Goal: Use online tool/utility

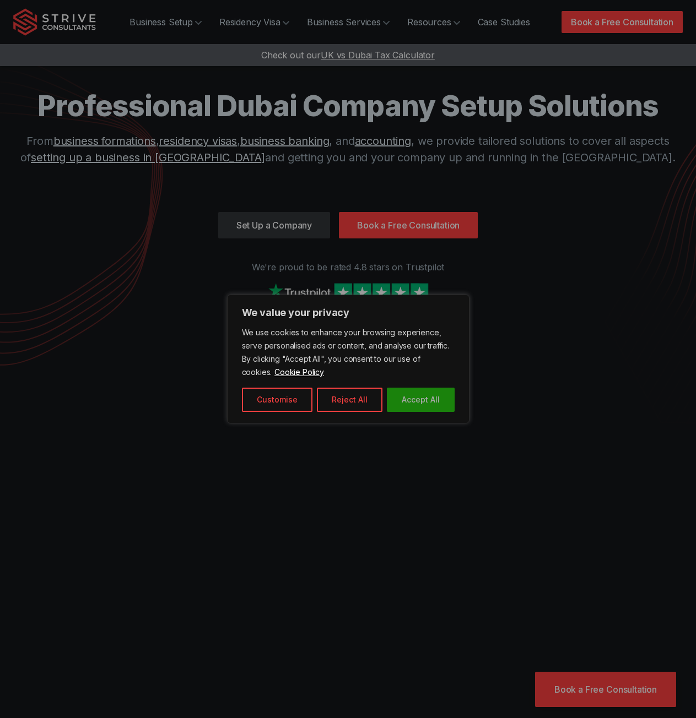
click at [414, 410] on button "Accept All" at bounding box center [421, 400] width 68 height 24
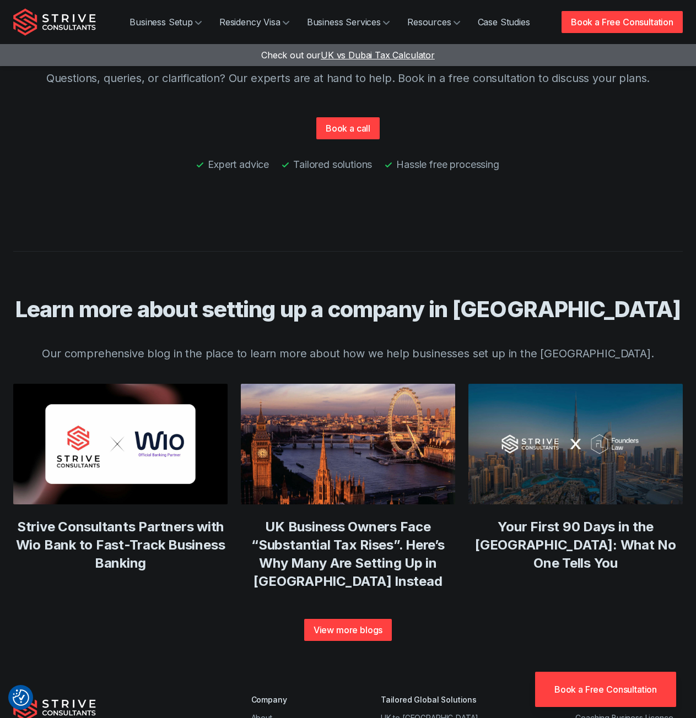
scroll to position [4046, 0]
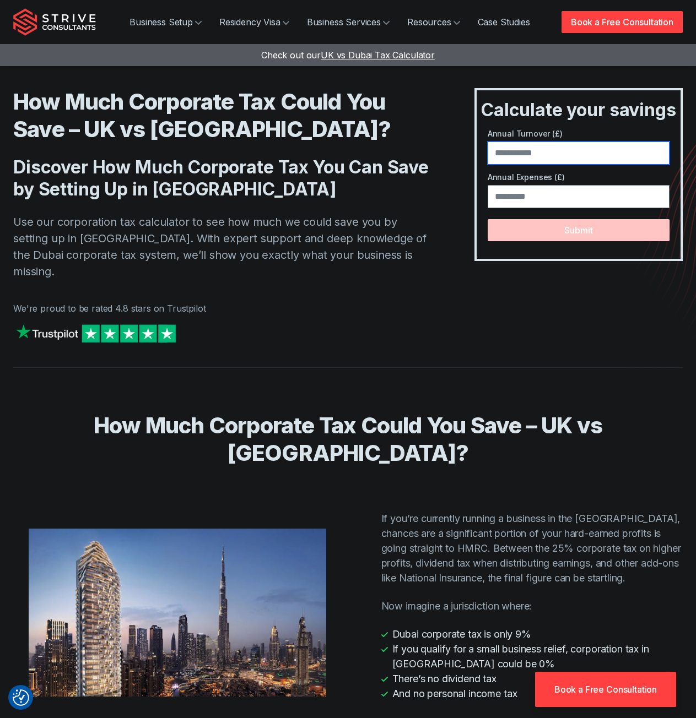
click at [521, 149] on input "number" at bounding box center [578, 153] width 182 height 23
type input "*"
type input "******"
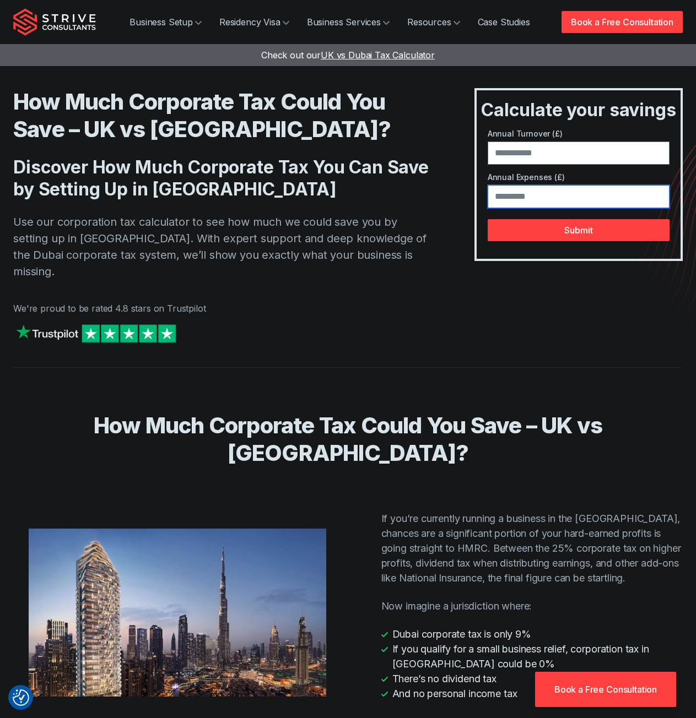
type input "*****"
click button "Submit" at bounding box center [578, 230] width 182 height 22
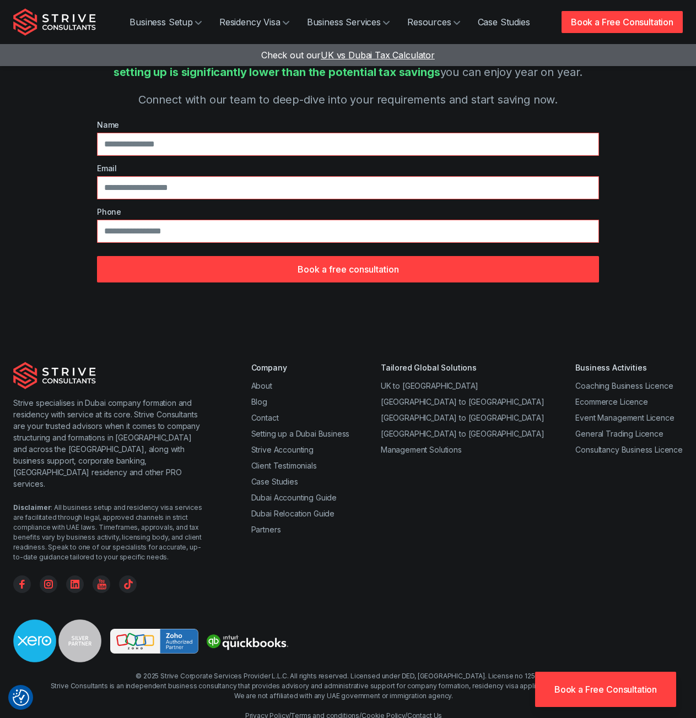
scroll to position [390, 0]
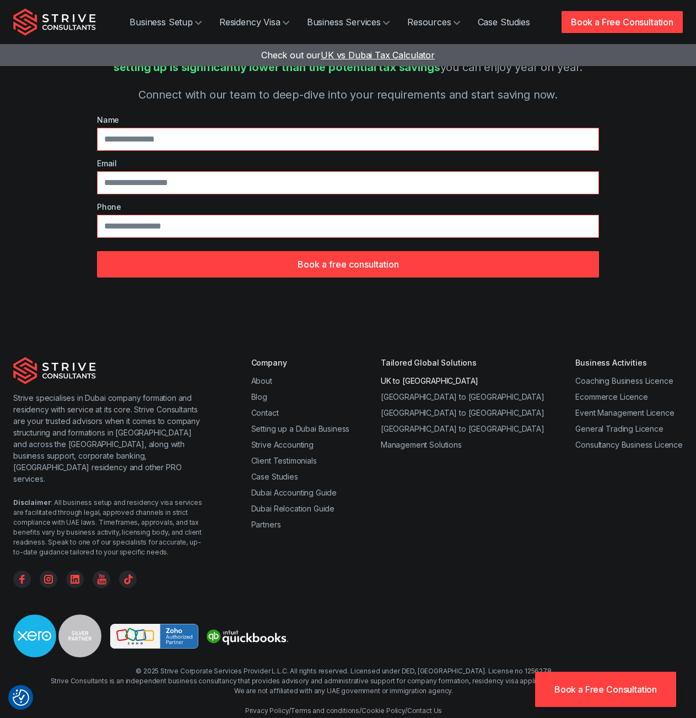
click at [445, 376] on link "UK to Dubai" at bounding box center [429, 380] width 97 height 9
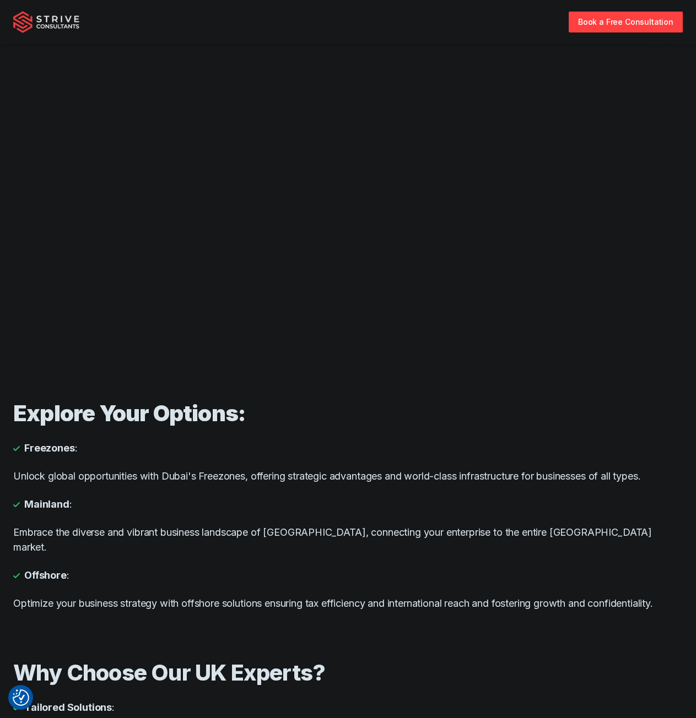
scroll to position [165, 0]
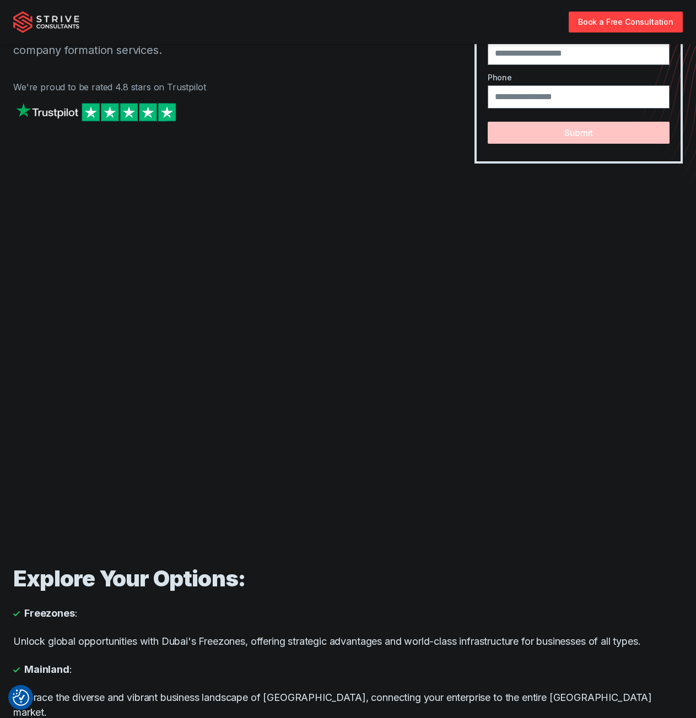
click at [35, 516] on div at bounding box center [347, 352] width 669 height 377
